Goal: Contribute content: Contribute content

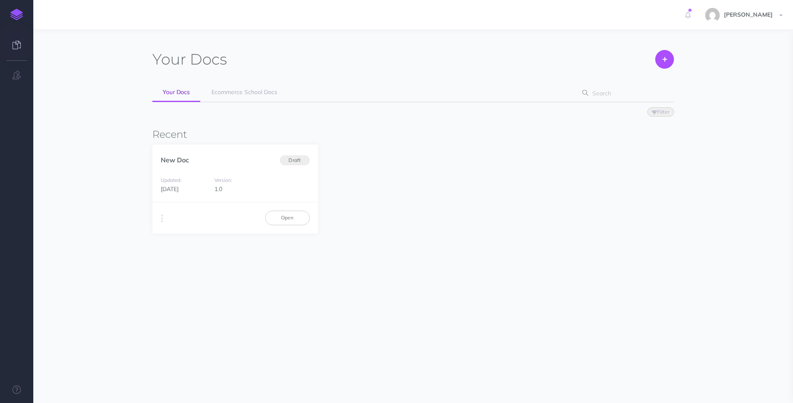
click at [237, 102] on span "Filter Status Published Drafts" at bounding box center [413, 111] width 522 height 18
click at [244, 92] on span "Ecommerce School Docs" at bounding box center [244, 91] width 66 height 7
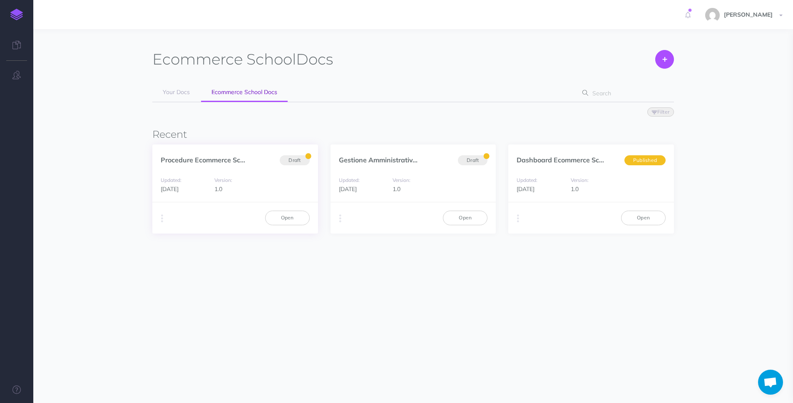
click at [264, 193] on div "Updated: [DATE] Version: 1.0" at bounding box center [235, 184] width 166 height 35
click at [279, 222] on link "Open" at bounding box center [287, 218] width 45 height 14
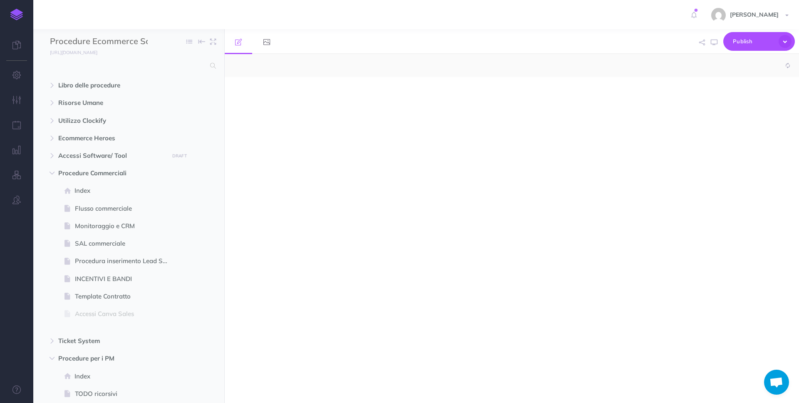
select select "null"
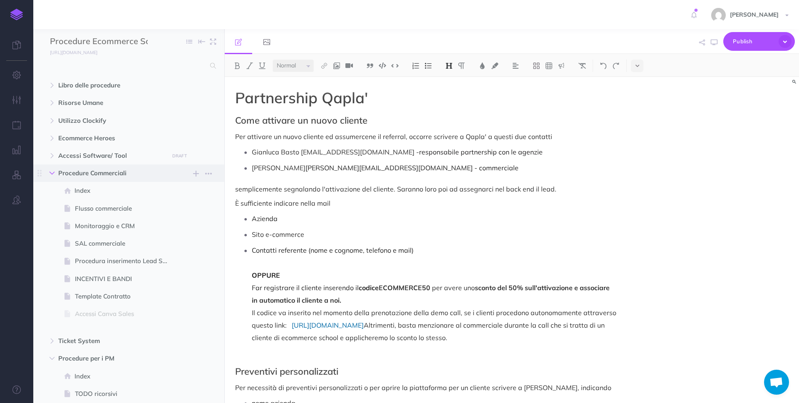
click at [54, 172] on icon "button" at bounding box center [52, 173] width 5 height 5
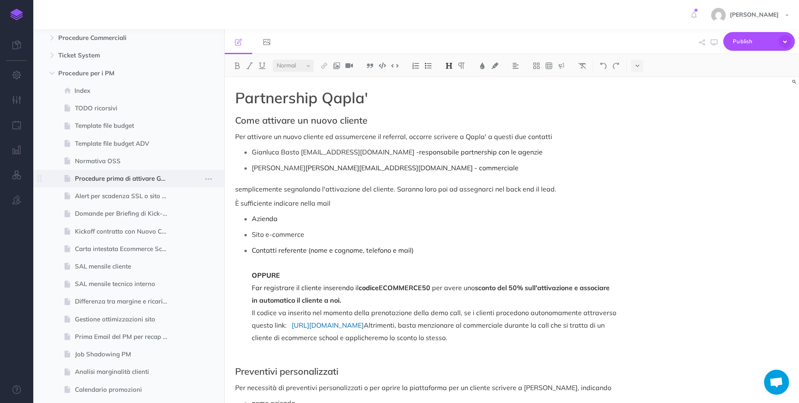
scroll to position [66, 0]
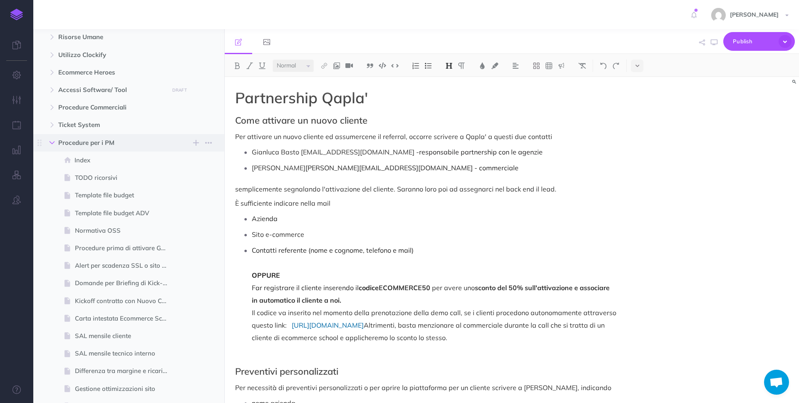
click at [52, 141] on icon "button" at bounding box center [52, 142] width 5 height 5
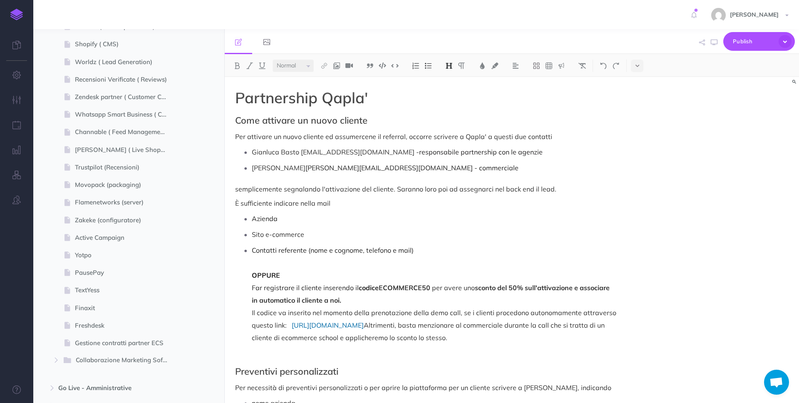
scroll to position [473, 0]
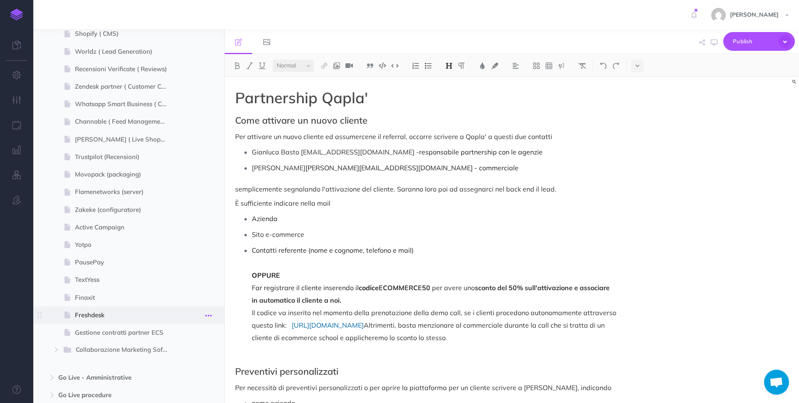
click at [211, 313] on icon "button" at bounding box center [208, 316] width 7 height 10
click at [194, 359] on link "Duplicate" at bounding box center [185, 358] width 62 height 14
click at [139, 329] on span "Freshdesk (Duplicate)" at bounding box center [124, 333] width 99 height 10
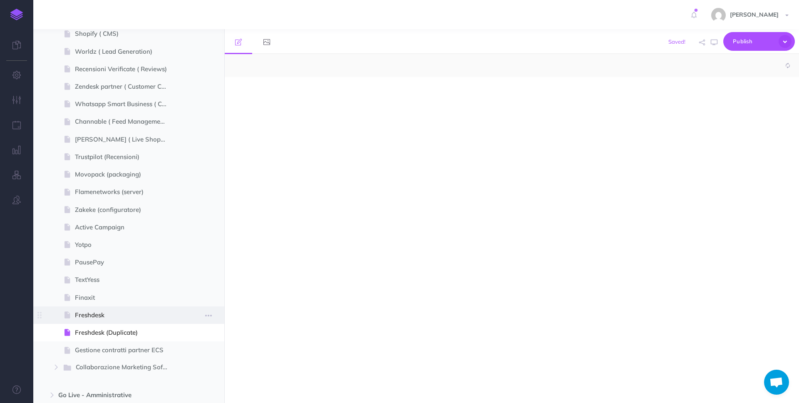
select select "null"
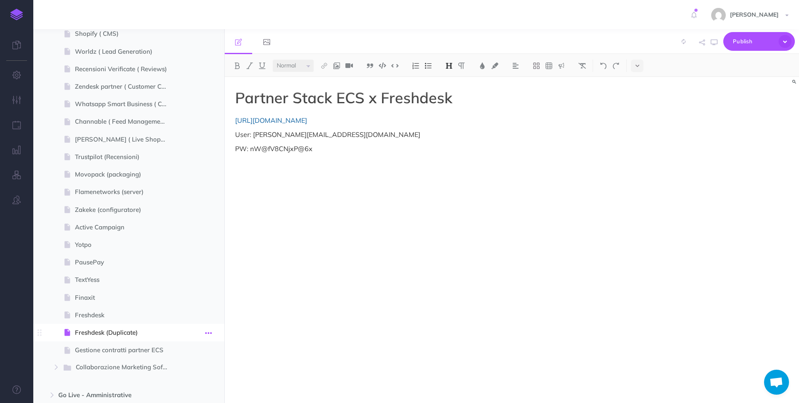
click at [209, 331] on icon "button" at bounding box center [208, 333] width 7 height 10
click at [196, 383] on link "Settings" at bounding box center [185, 389] width 62 height 14
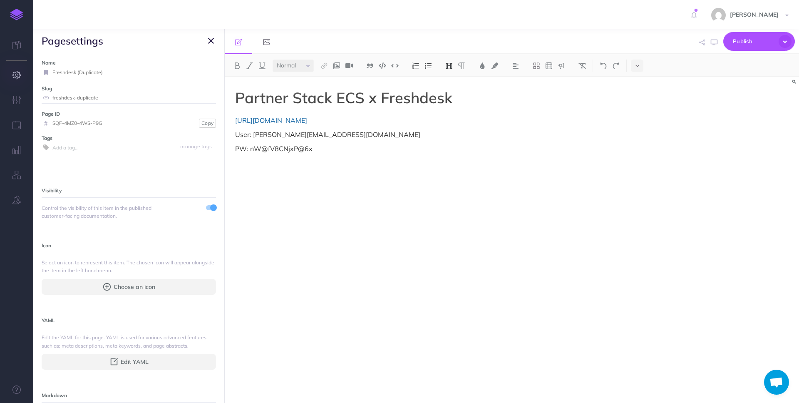
drag, startPoint x: 127, startPoint y: 72, endPoint x: 22, endPoint y: 72, distance: 104.5
click at [33, 72] on div "Toggle Navigation jessica Settings Account Settings Teams Create Team Ecommerce…" at bounding box center [416, 201] width 766 height 403
type input "Elevar"
click at [201, 70] on small "Save" at bounding box center [206, 72] width 11 height 6
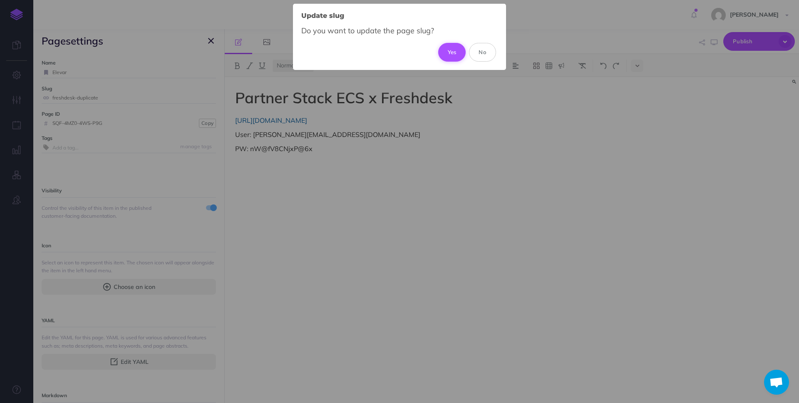
click at [453, 51] on button "Yes" at bounding box center [452, 52] width 28 height 18
type input "elevar"
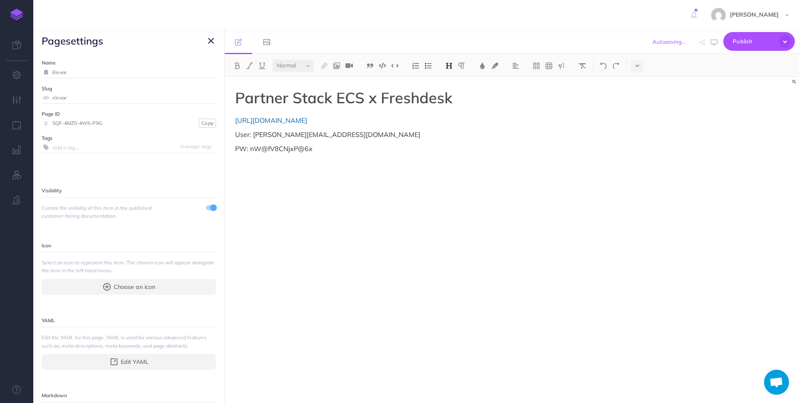
click at [439, 99] on h1 "Partner Stack ECS x Freshdesk" at bounding box center [425, 98] width 381 height 17
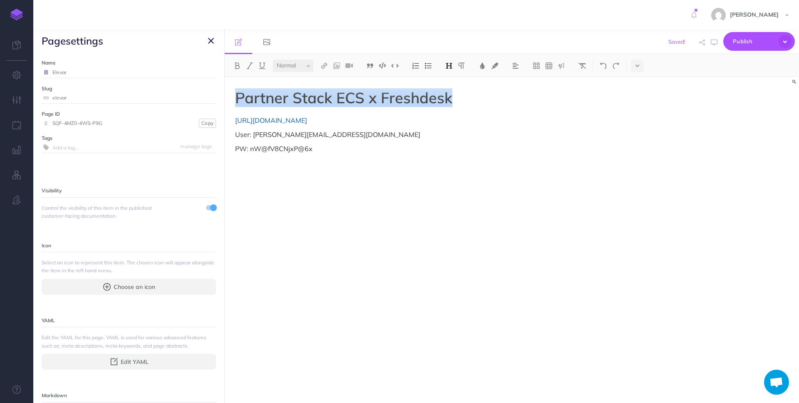
drag, startPoint x: 465, startPoint y: 94, endPoint x: 233, endPoint y: 99, distance: 231.9
click at [233, 99] on div "Partner Stack ECS x Freshdesk https://dash.partnerstack.com/home User: cecilia.…" at bounding box center [426, 236] width 402 height 318
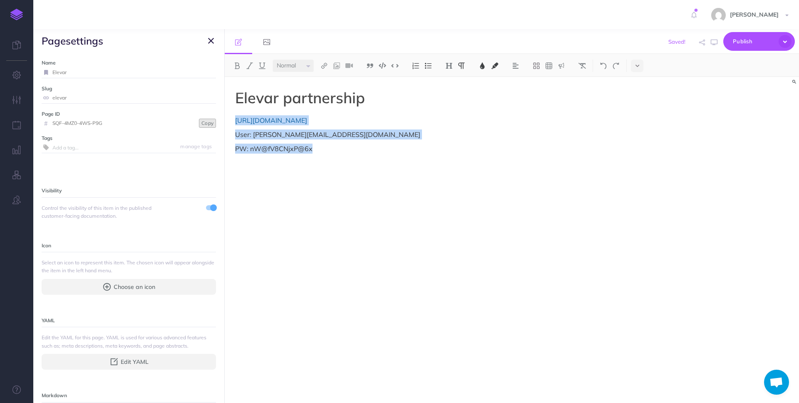
drag, startPoint x: 344, startPoint y: 156, endPoint x: 208, endPoint y: 119, distance: 140.7
click at [208, 119] on div "Procedure Ecommerce School Collapse all Expand all Expand to root folders https…" at bounding box center [416, 216] width 766 height 374
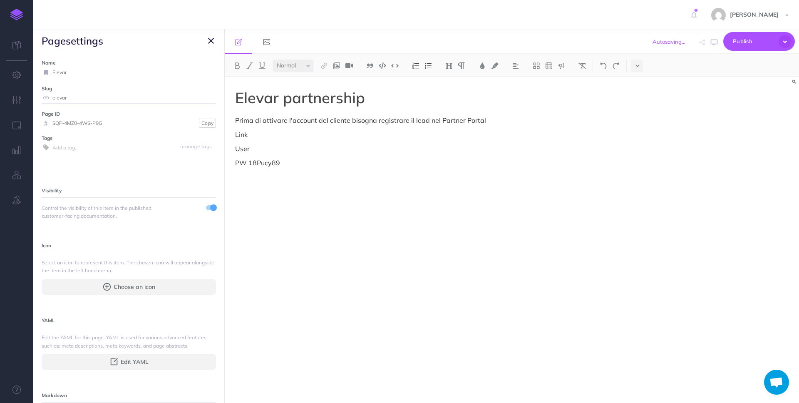
click at [283, 150] on p "User" at bounding box center [425, 149] width 381 height 10
click at [428, 125] on p "Prima di attivare l'account del cliente bisogna registrare il lead nel Partner …" at bounding box center [425, 120] width 381 height 10
click at [451, 138] on p "Link" at bounding box center [425, 134] width 381 height 10
click at [420, 165] on p "PW 18Pucy89" at bounding box center [425, 163] width 381 height 10
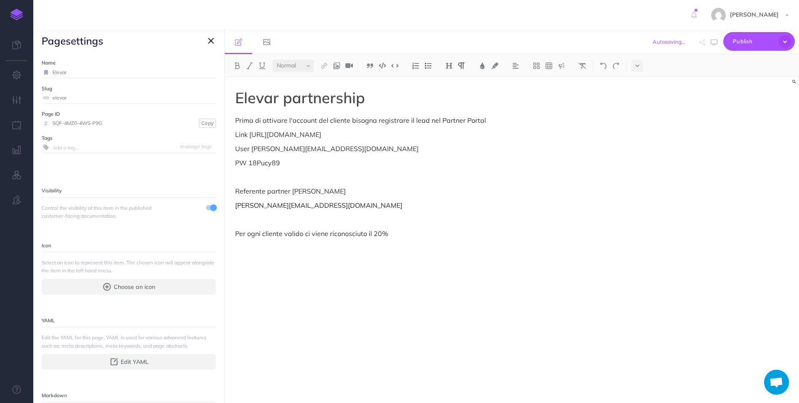
click at [391, 163] on p "PW 18Pucy89" at bounding box center [425, 163] width 381 height 10
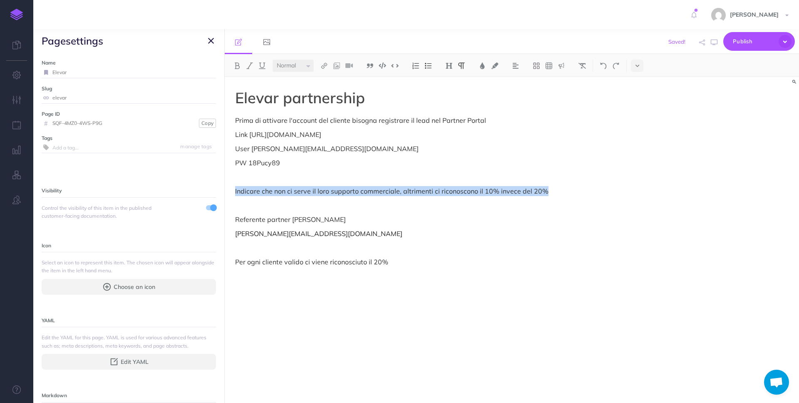
drag, startPoint x: 592, startPoint y: 192, endPoint x: 221, endPoint y: 187, distance: 371.0
click at [221, 187] on div "Procedure Ecommerce School Collapse all Expand all Expand to root folders https…" at bounding box center [416, 216] width 766 height 374
click at [237, 63] on img at bounding box center [237, 65] width 7 height 7
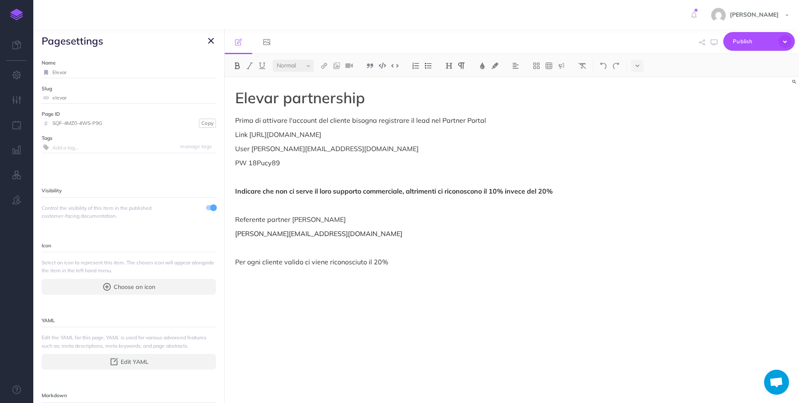
click at [479, 251] on p at bounding box center [425, 248] width 381 height 10
click at [511, 257] on p "Per ogni cliente valido ci viene riconosciuto il 20%" at bounding box center [425, 262] width 381 height 10
click at [435, 204] on p at bounding box center [425, 205] width 381 height 10
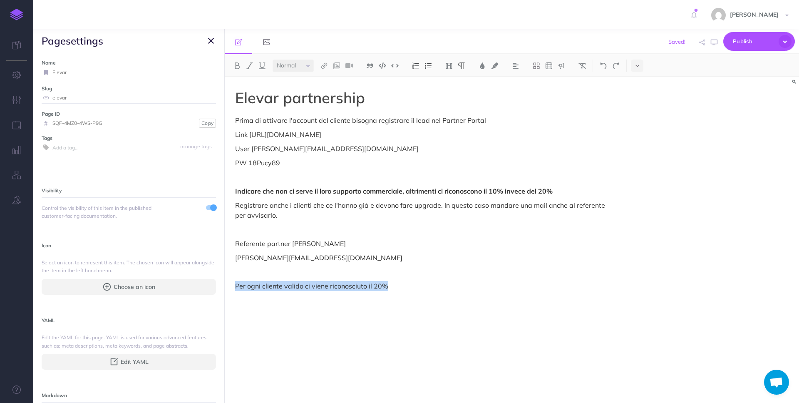
drag, startPoint x: 389, startPoint y: 286, endPoint x: 229, endPoint y: 283, distance: 159.9
click at [262, 177] on p at bounding box center [425, 177] width 381 height 10
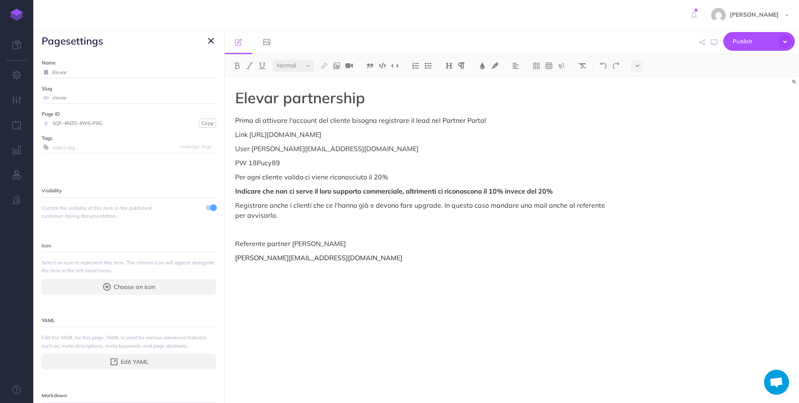
click at [318, 162] on p "PW 18Pucy89" at bounding box center [425, 163] width 381 height 10
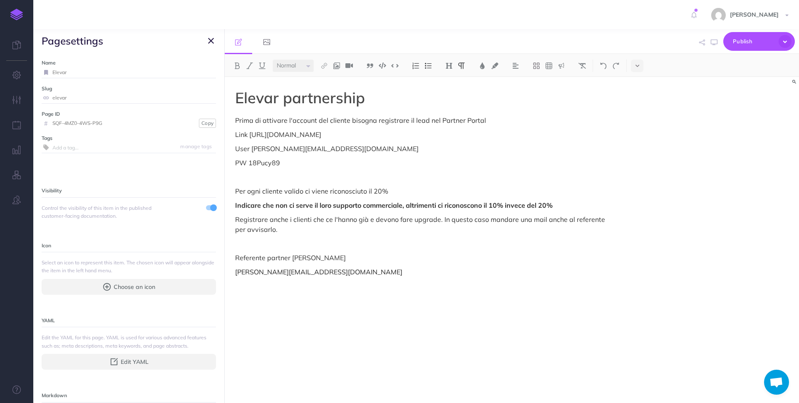
click at [353, 285] on p at bounding box center [425, 286] width 381 height 10
drag, startPoint x: 277, startPoint y: 316, endPoint x: 230, endPoint y: 316, distance: 47.5
click at [230, 316] on div "Elevar partnership Prima di attivare l'account del cliente bisogna registrare i…" at bounding box center [426, 236] width 402 height 318
click at [322, 68] on img at bounding box center [324, 65] width 7 height 7
click at [326, 79] on icon at bounding box center [324, 80] width 7 height 6
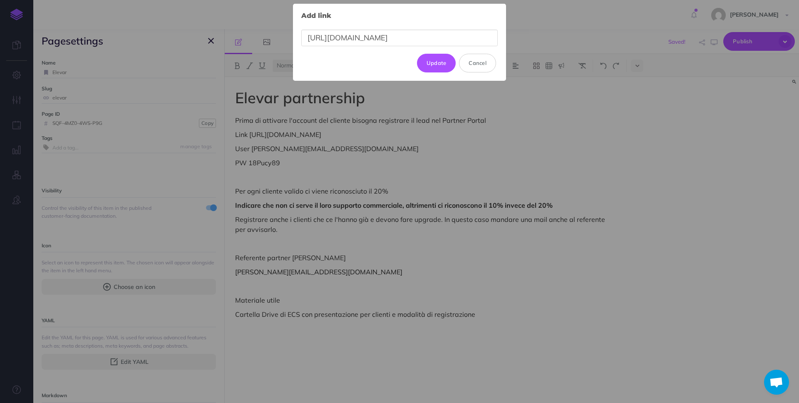
scroll to position [0, 143]
type input "https://drive.google.com/drive/folders/11uweRxPLXGx6JGHNjGt2Q5lxVHeVGq2l?usp=dr…"
click at [431, 60] on button "Update" at bounding box center [436, 63] width 39 height 18
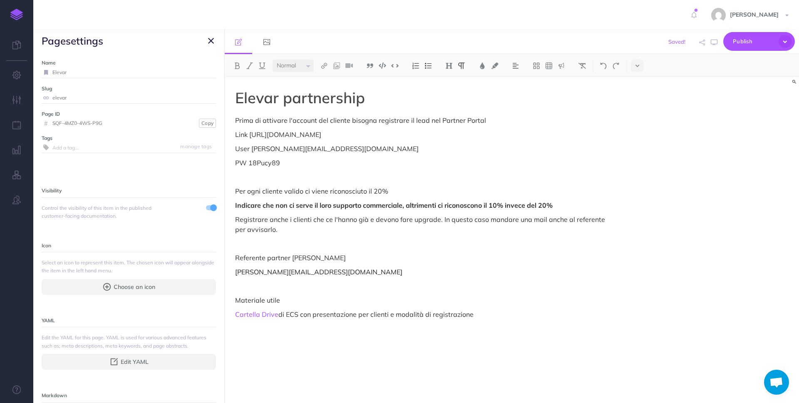
scroll to position [0, 0]
click at [511, 339] on p at bounding box center [425, 343] width 381 height 10
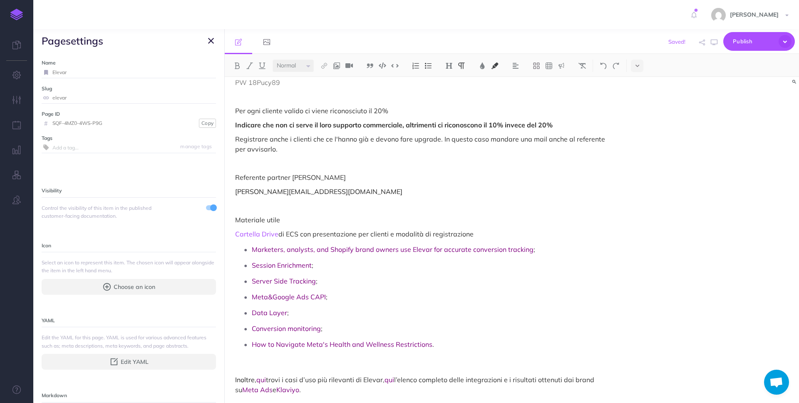
scroll to position [94, 0]
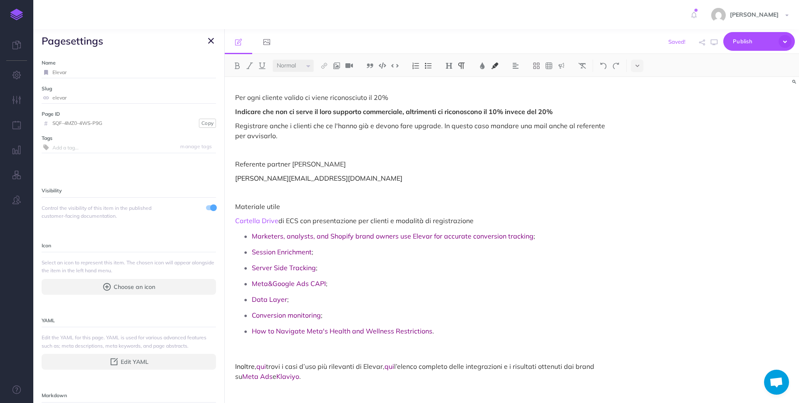
click at [347, 348] on p at bounding box center [425, 352] width 381 height 10
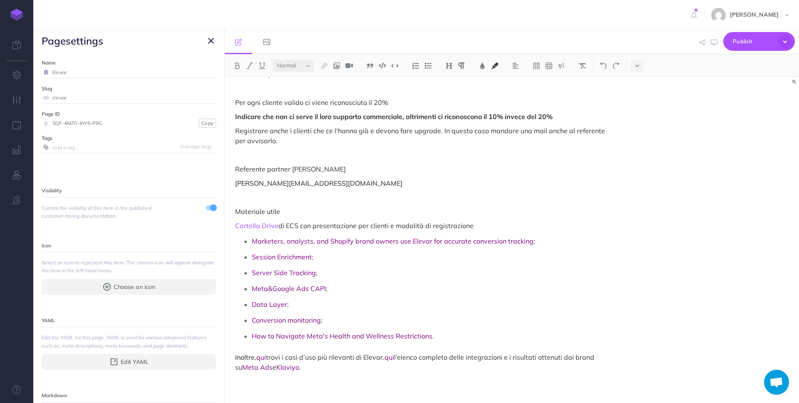
scroll to position [0, 0]
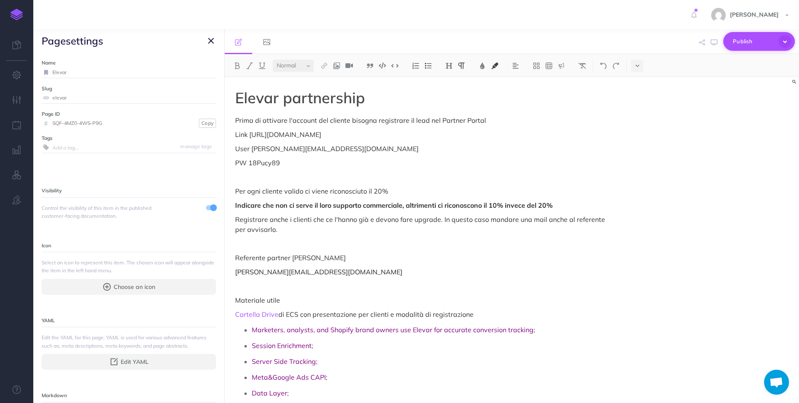
click at [748, 44] on span "Publish" at bounding box center [754, 41] width 42 height 13
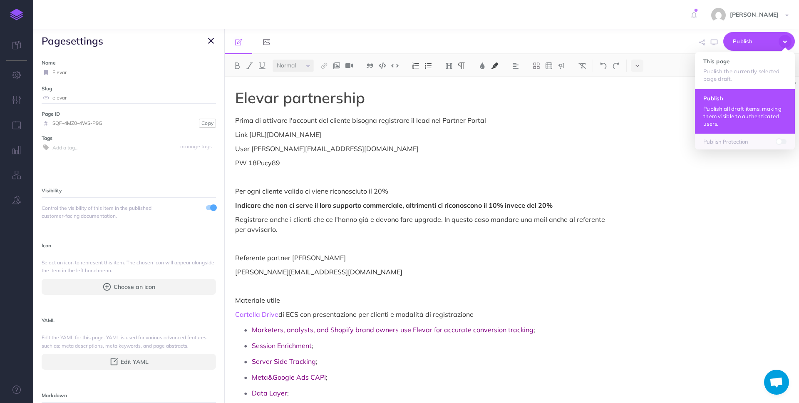
click at [727, 116] on p "Publish all draft items, making them visible to authenticated users." at bounding box center [745, 116] width 83 height 22
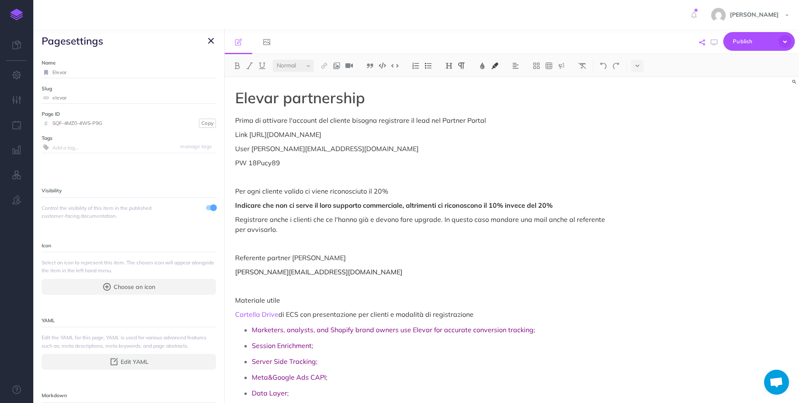
click at [697, 42] on button "button" at bounding box center [702, 42] width 10 height 24
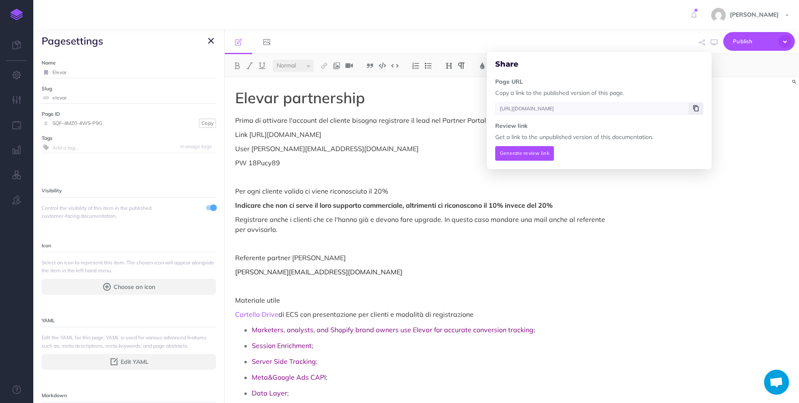
click at [702, 110] on span at bounding box center [696, 108] width 14 height 12
click at [397, 124] on p "Prima di attivare l'account del cliente bisogna registrare il lead nel Partner …" at bounding box center [425, 120] width 381 height 10
